Goal: Task Accomplishment & Management: Book appointment/travel/reservation

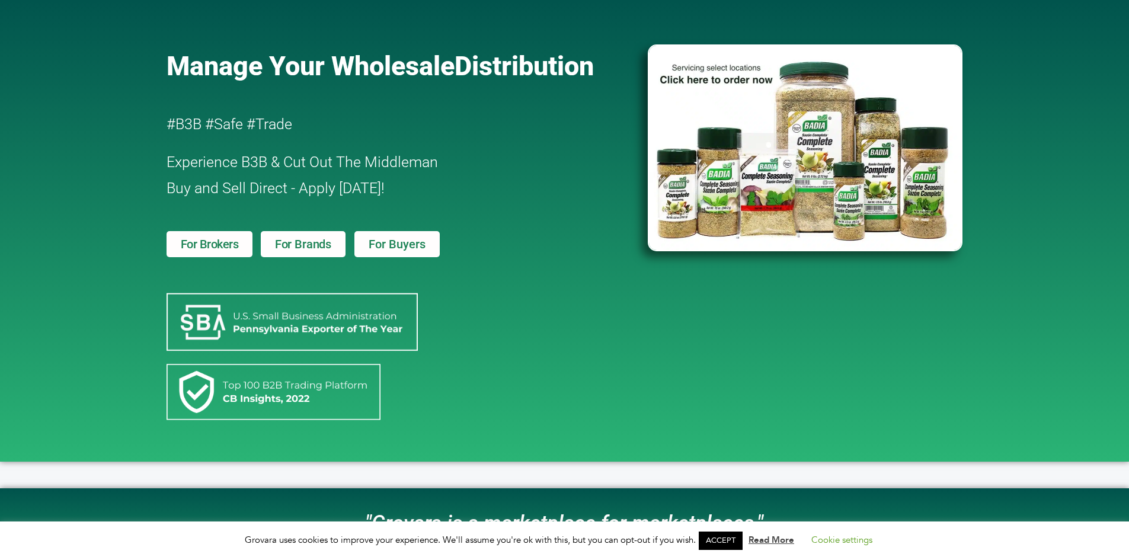
scroll to position [119, 0]
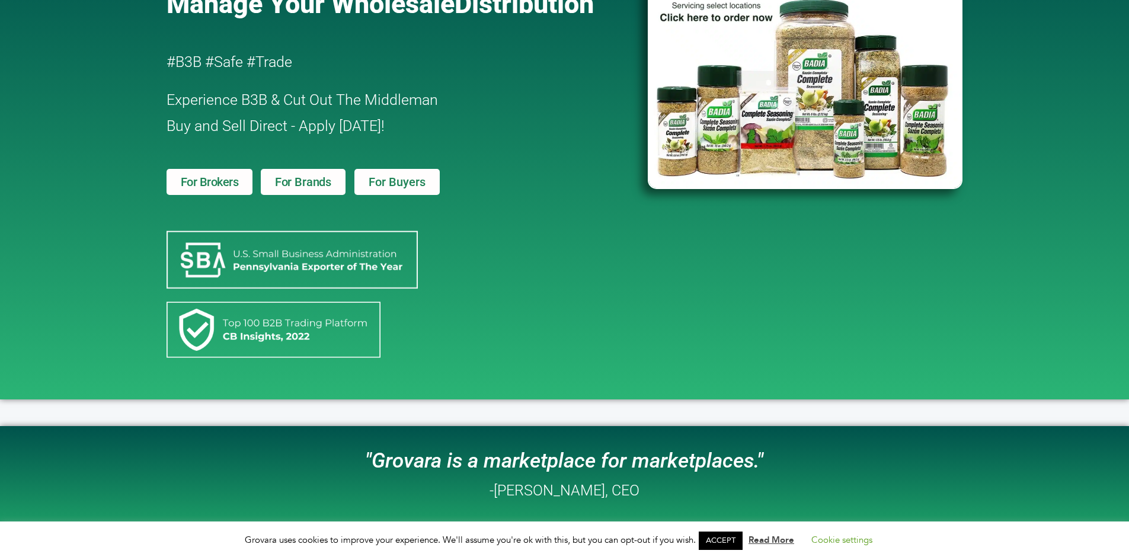
click at [363, 186] on link "For Buyers" at bounding box center [396, 182] width 85 height 26
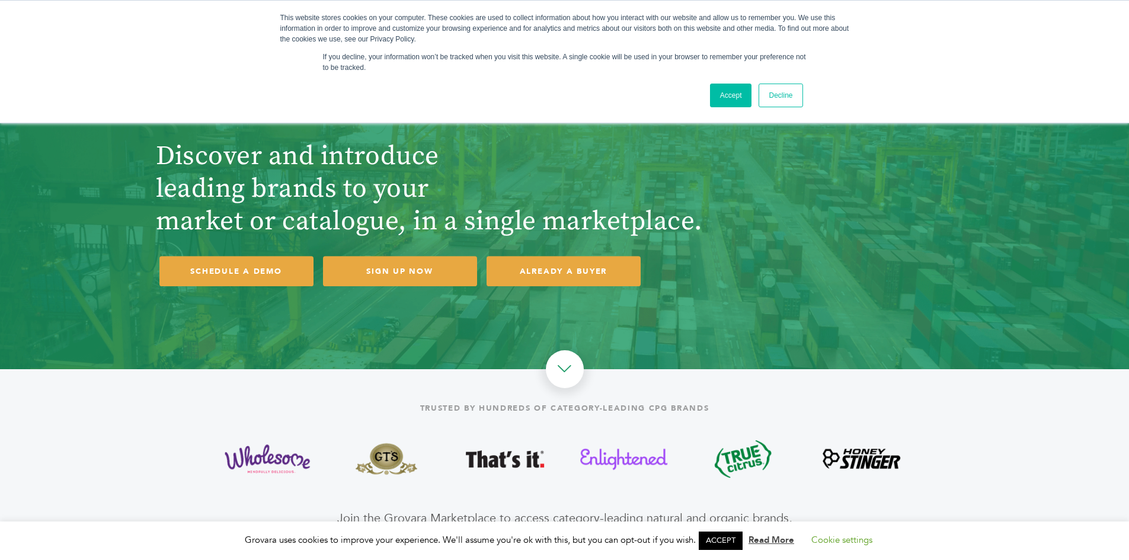
click at [657, 155] on h1 "Discover and introduce leading brands to your market or catalogue, in a single …" at bounding box center [461, 189] width 610 height 98
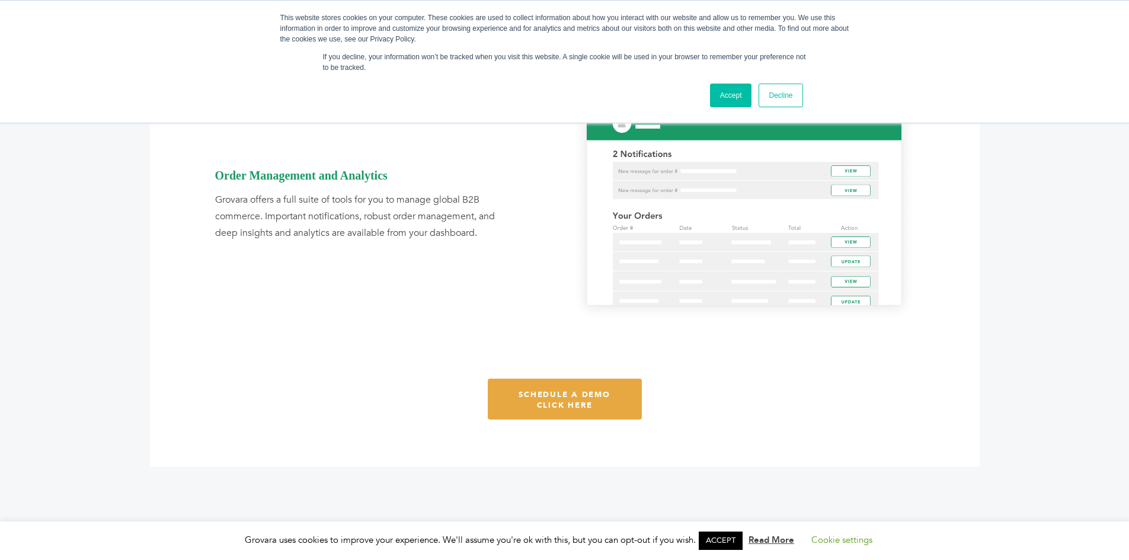
scroll to position [1660, 0]
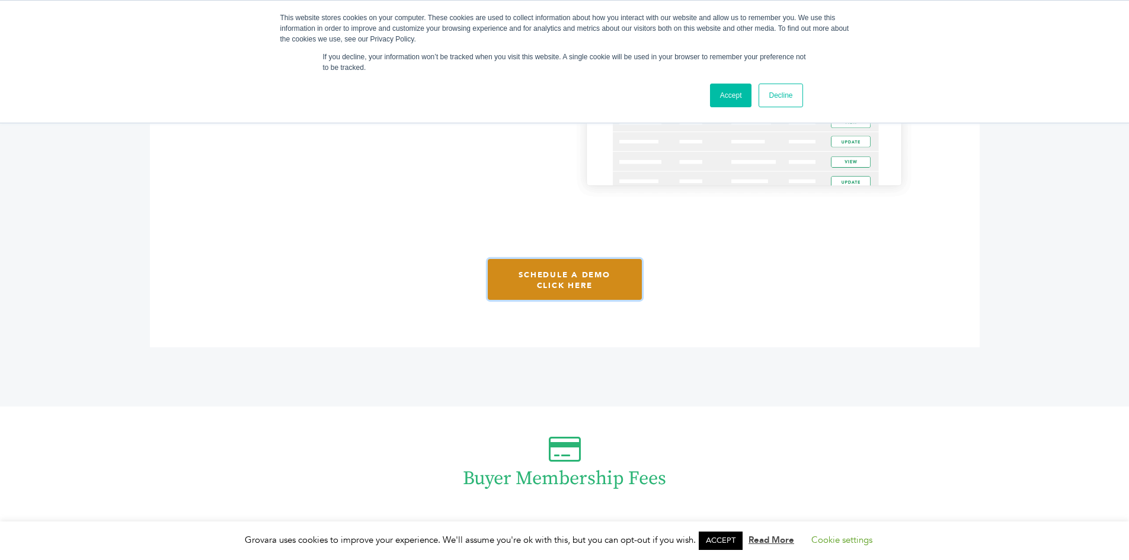
click at [588, 288] on span "schedule a demo click here" at bounding box center [565, 280] width 92 height 21
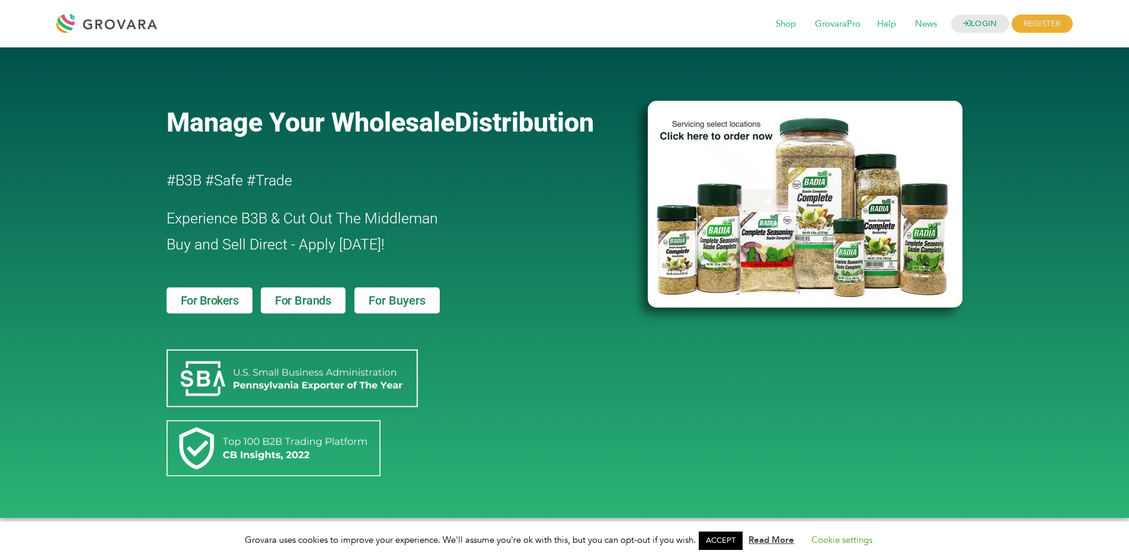
click at [411, 299] on span "For Buyers" at bounding box center [397, 301] width 57 height 12
